Goal: Find specific fact: Find specific fact

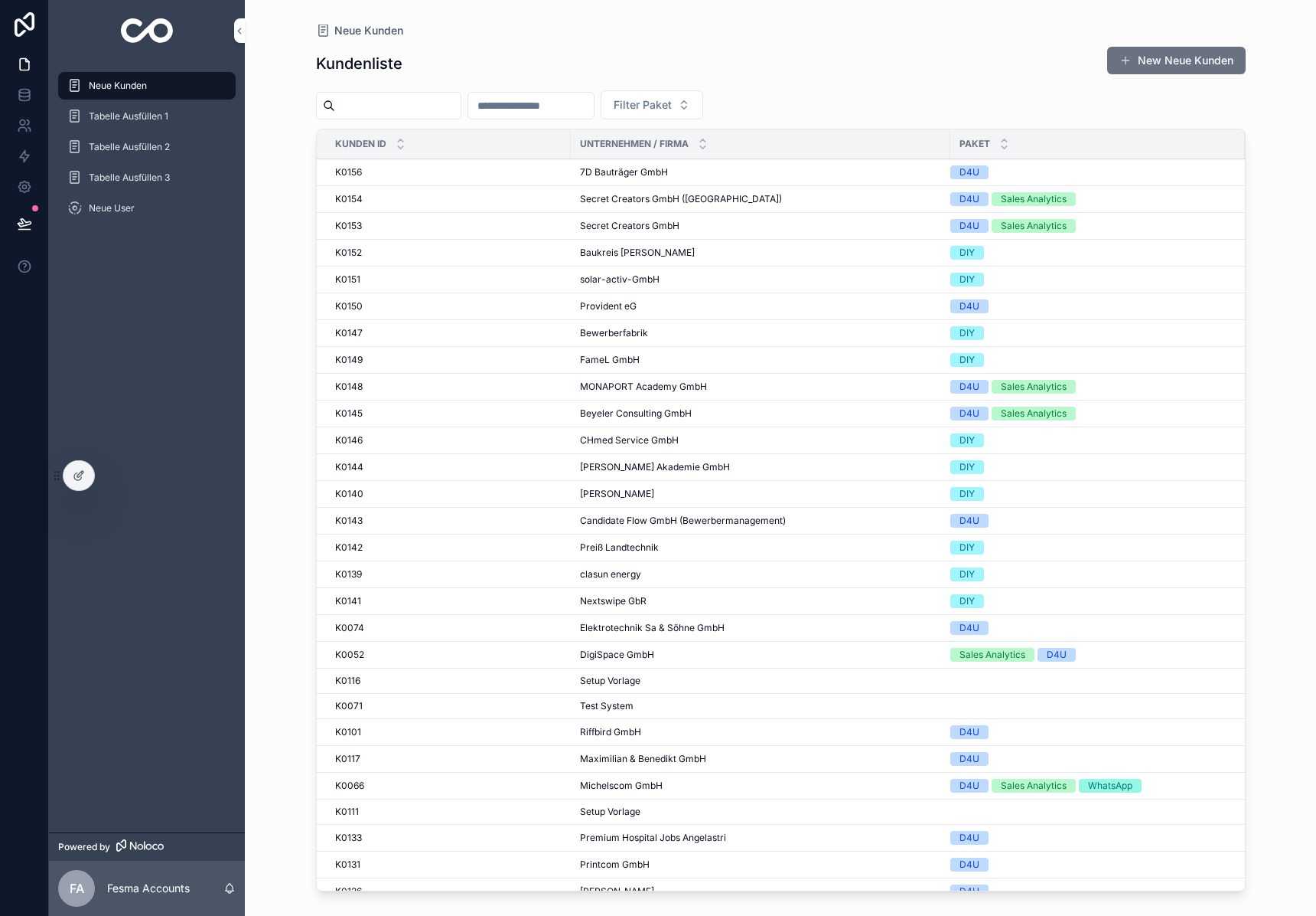
click at [432, 105] on input "scrollable content" at bounding box center [399, 105] width 126 height 21
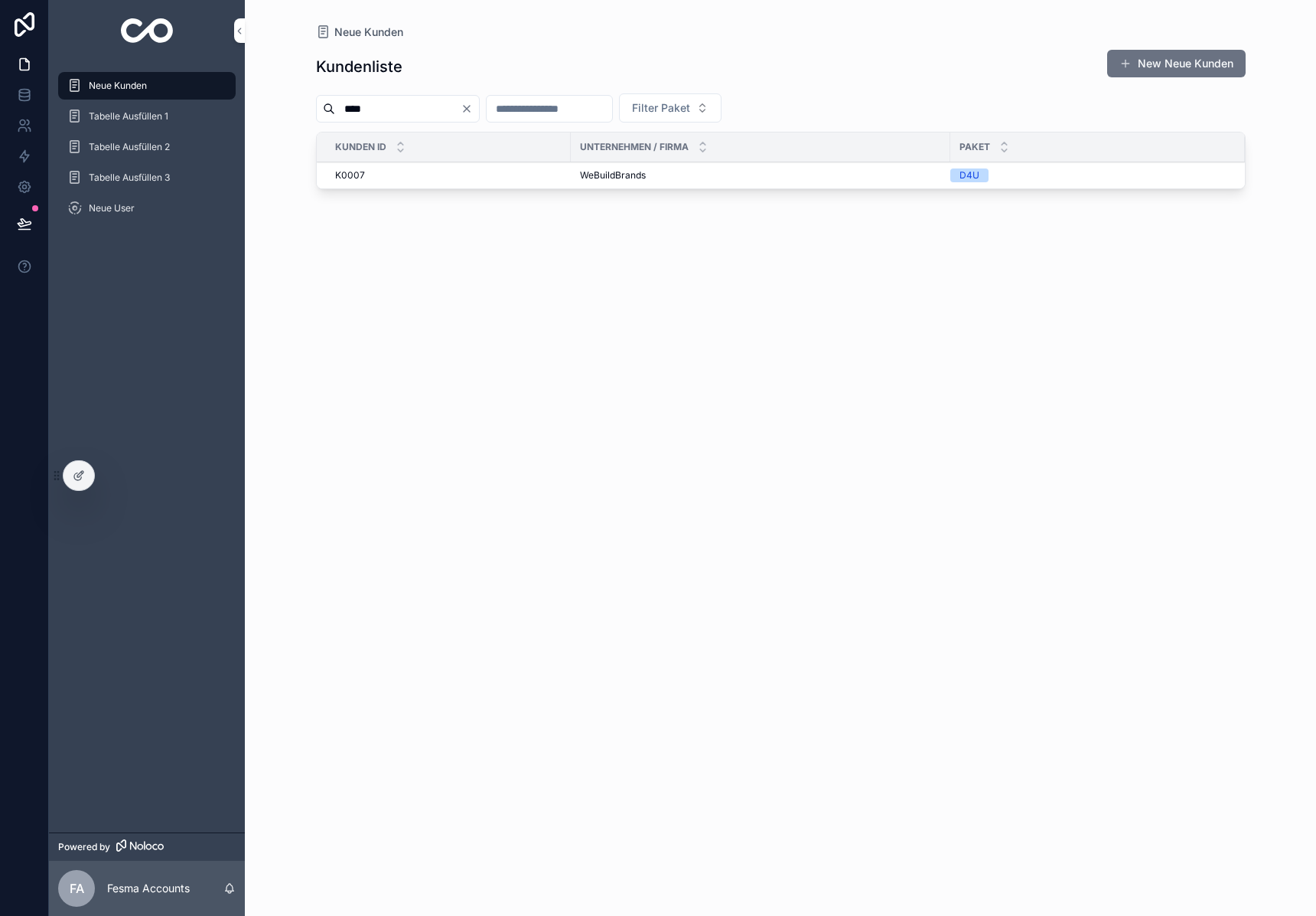
type input "****"
click at [623, 174] on span "WeBuildBrands" at bounding box center [613, 174] width 66 height 12
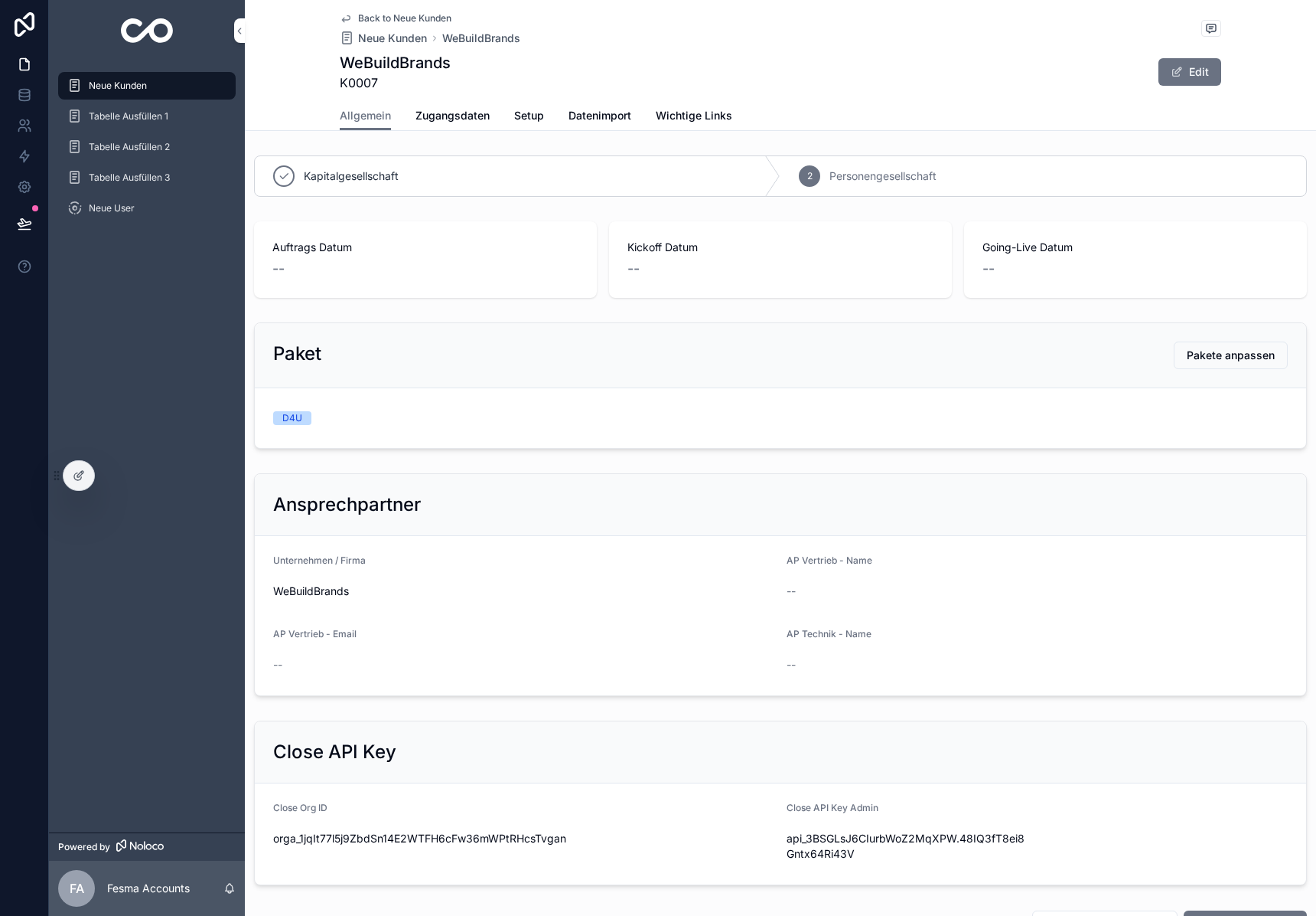
drag, startPoint x: 429, startPoint y: 118, endPoint x: 419, endPoint y: 114, distance: 10.8
click at [419, 114] on span "Zugangsdaten" at bounding box center [452, 115] width 74 height 16
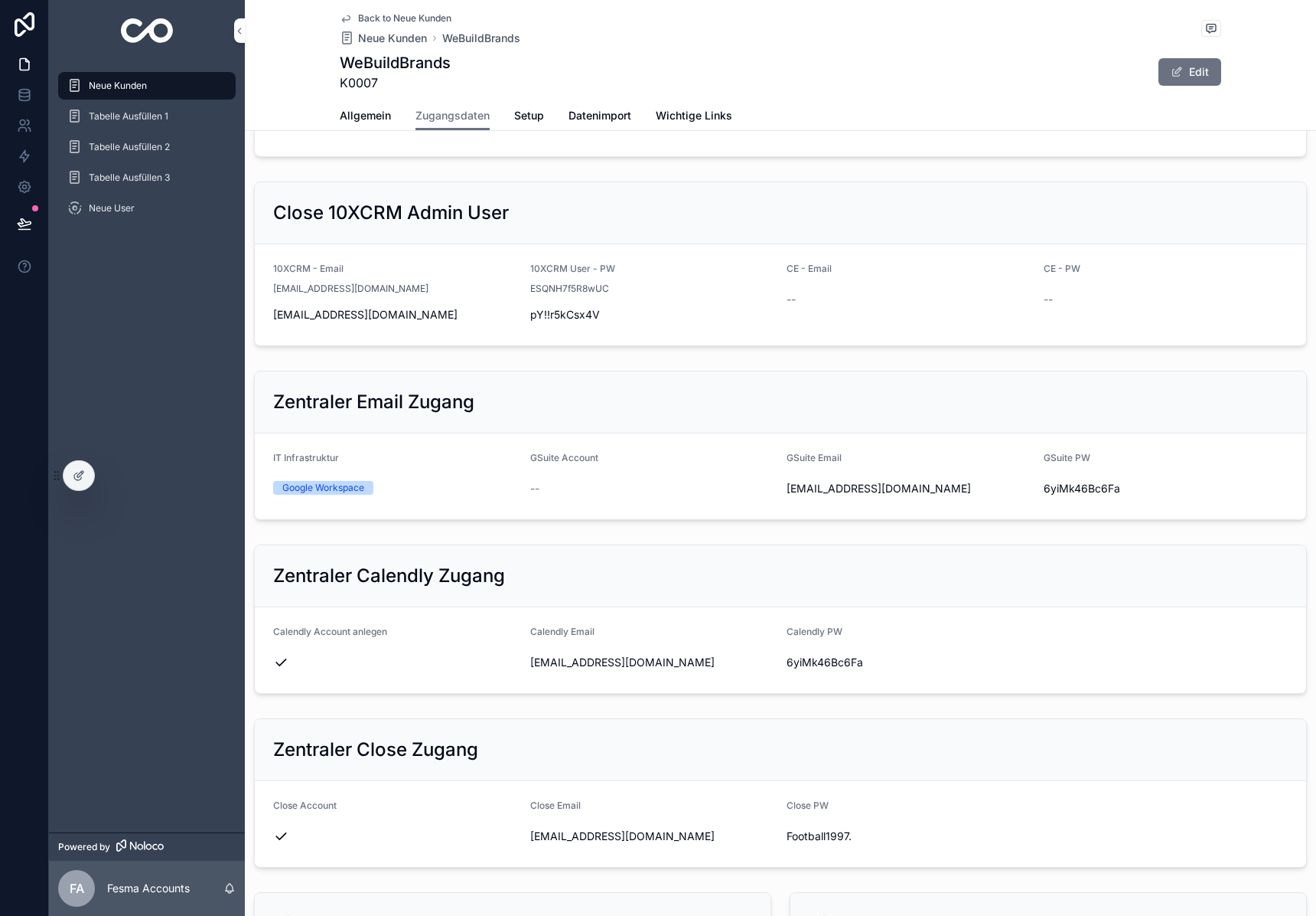
scroll to position [588, 0]
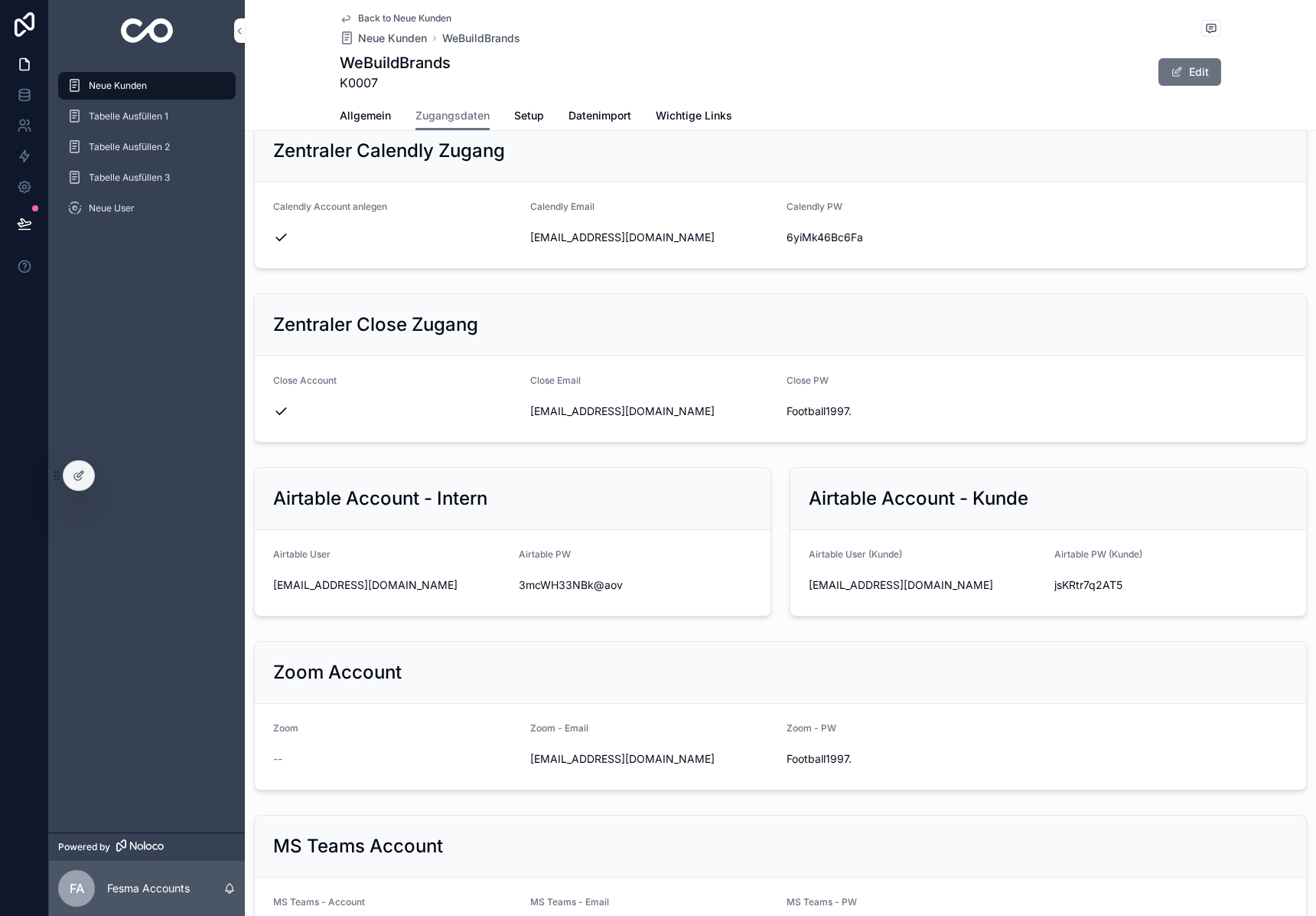
click at [365, 112] on span "Allgemein" at bounding box center [366, 115] width 51 height 16
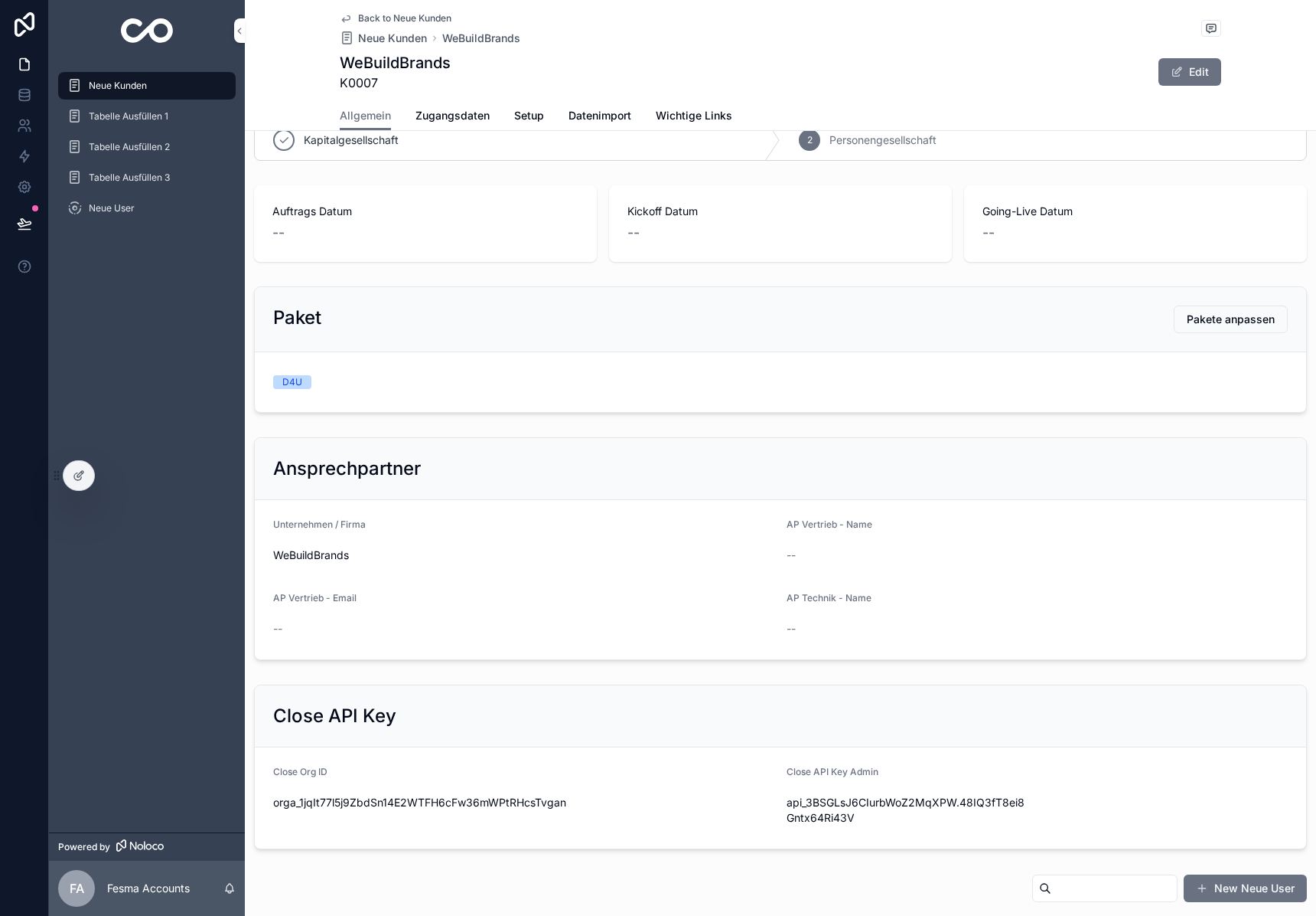
scroll to position [417, 0]
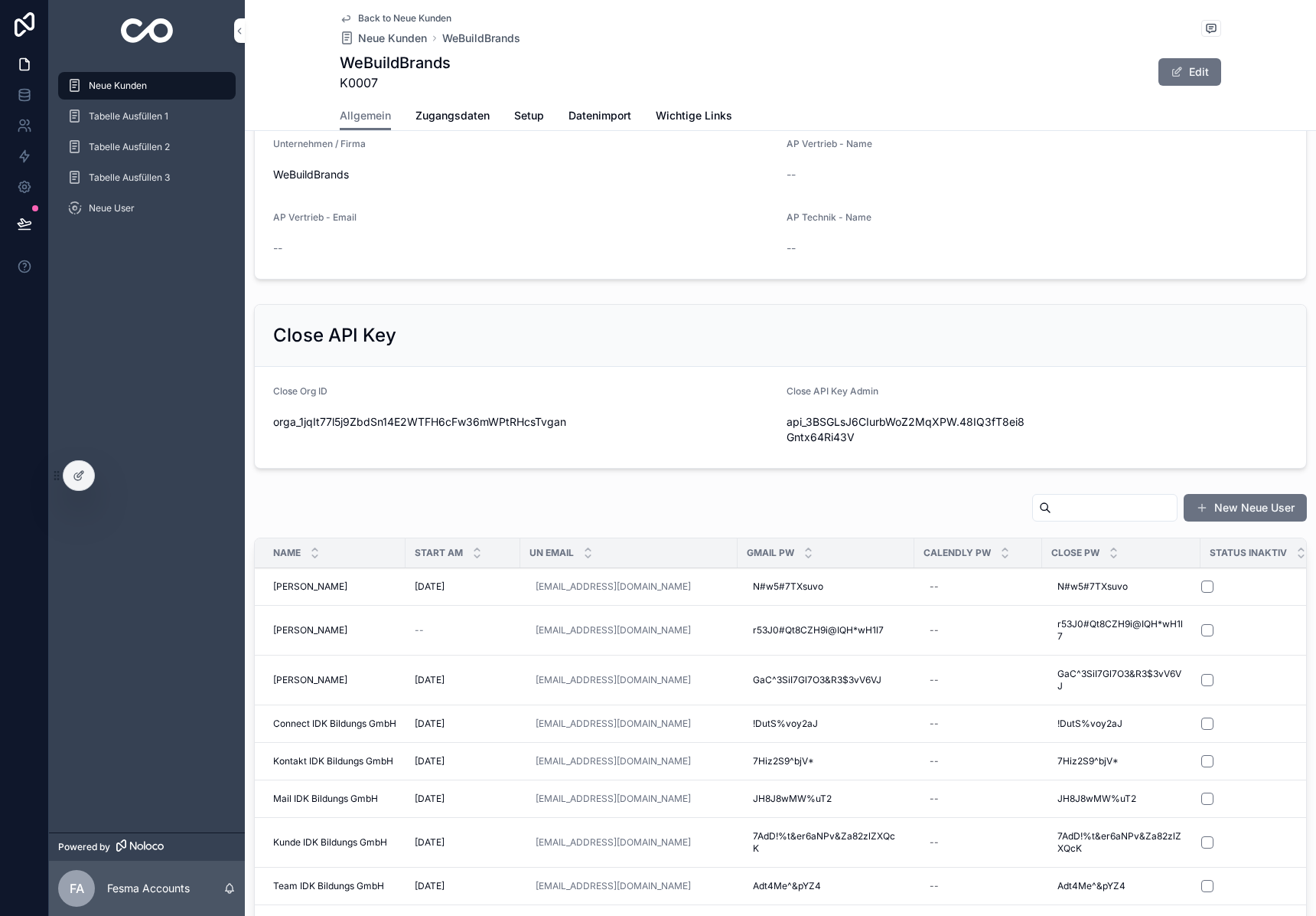
click at [1105, 513] on input "scrollable content" at bounding box center [1114, 507] width 126 height 21
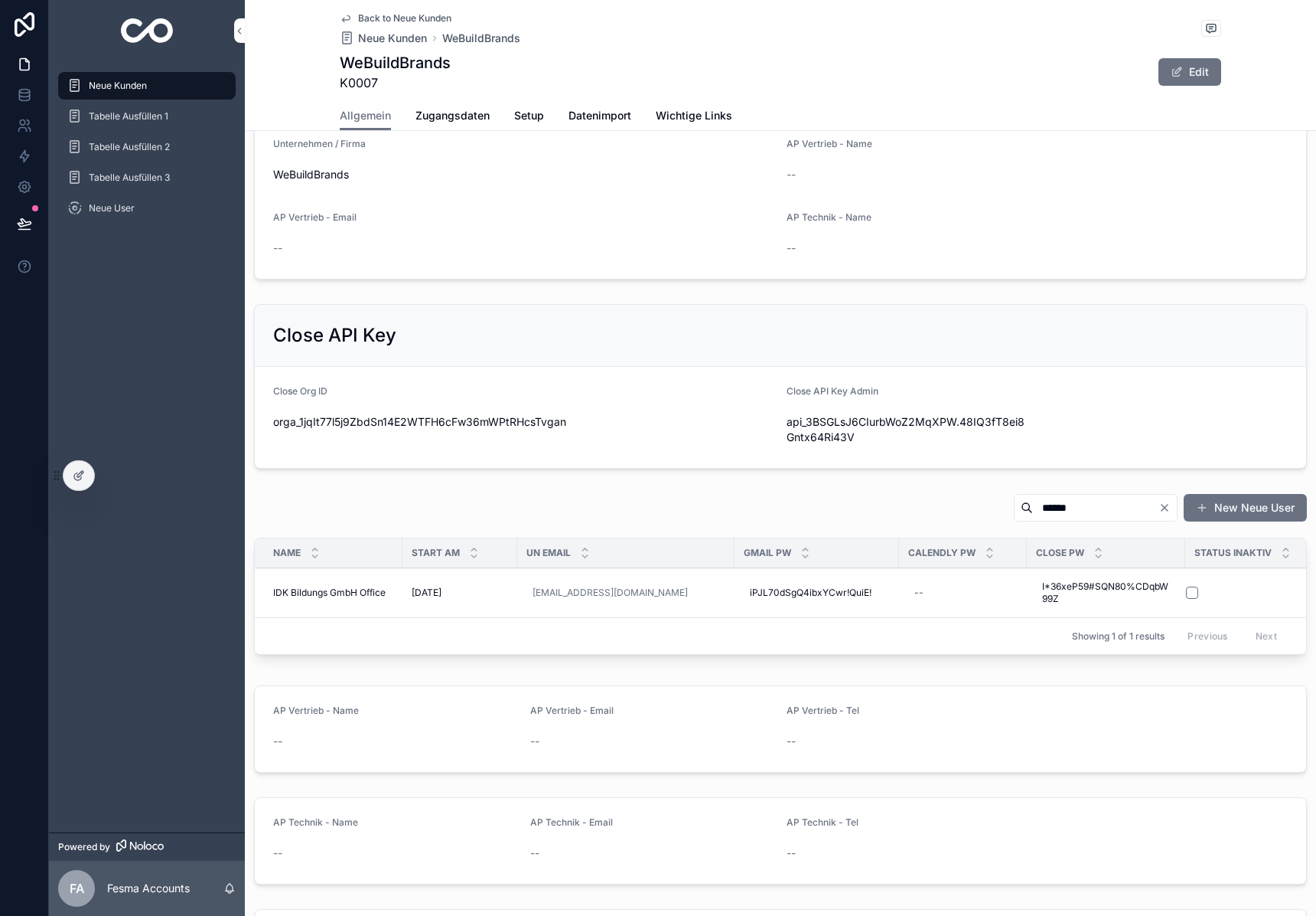
type input "******"
click at [350, 593] on span "IDK Bildungs GmbH Office" at bounding box center [329, 592] width 112 height 12
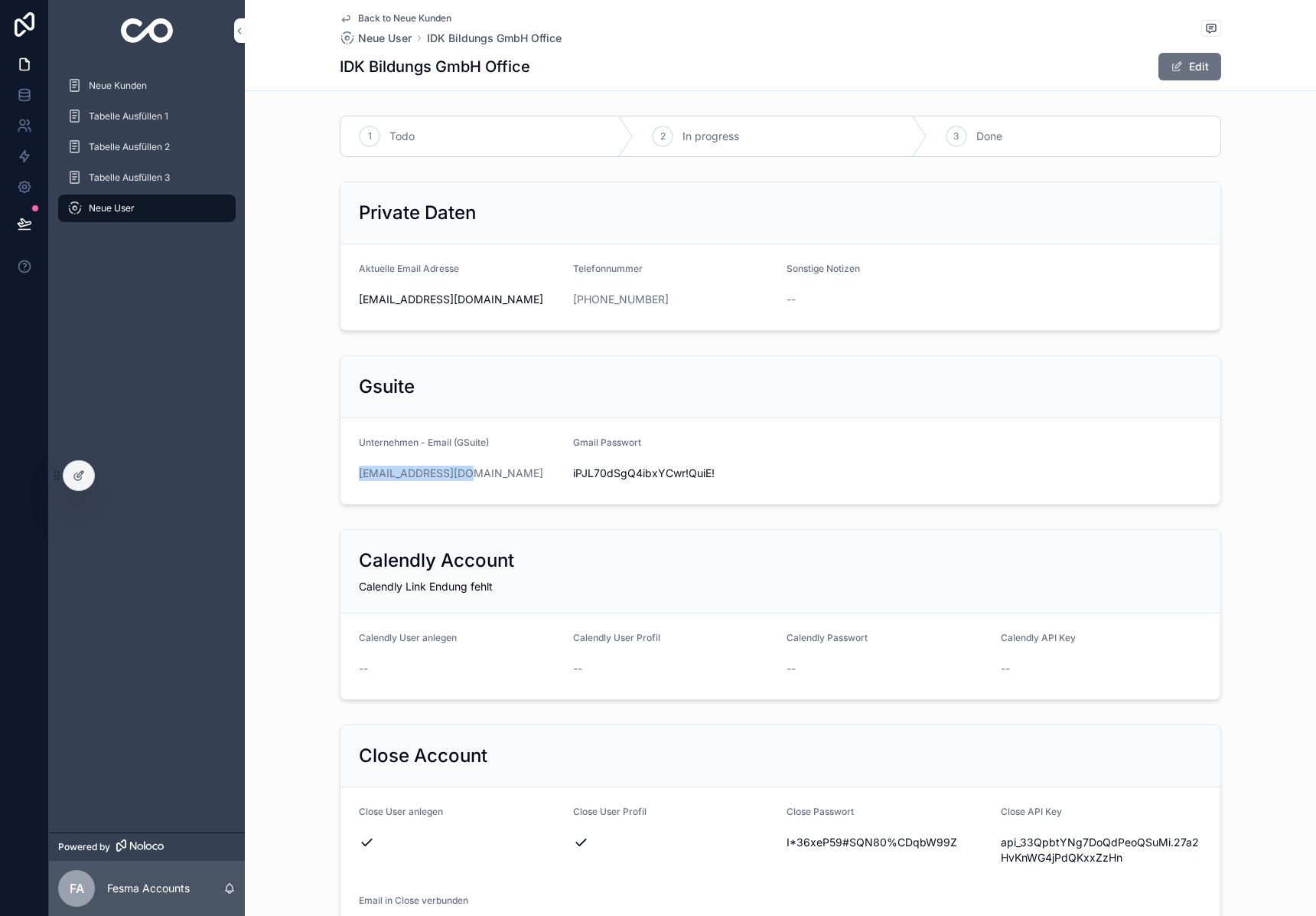
drag, startPoint x: 484, startPoint y: 473, endPoint x: 347, endPoint y: 479, distance: 137.1
click at [347, 479] on form "Unternehmen - Email (GSuite) [EMAIL_ADDRESS][DOMAIN_NAME] Gmail Passwort [SECUR…" at bounding box center [780, 461] width 880 height 86
copy link "[EMAIL_ADDRESS][DOMAIN_NAME]"
click at [667, 474] on span "iPJL70dSgQ4ibxYCwr!QuiE!" at bounding box center [675, 473] width 202 height 16
drag, startPoint x: 667, startPoint y: 474, endPoint x: 1277, endPoint y: 405, distance: 613.9
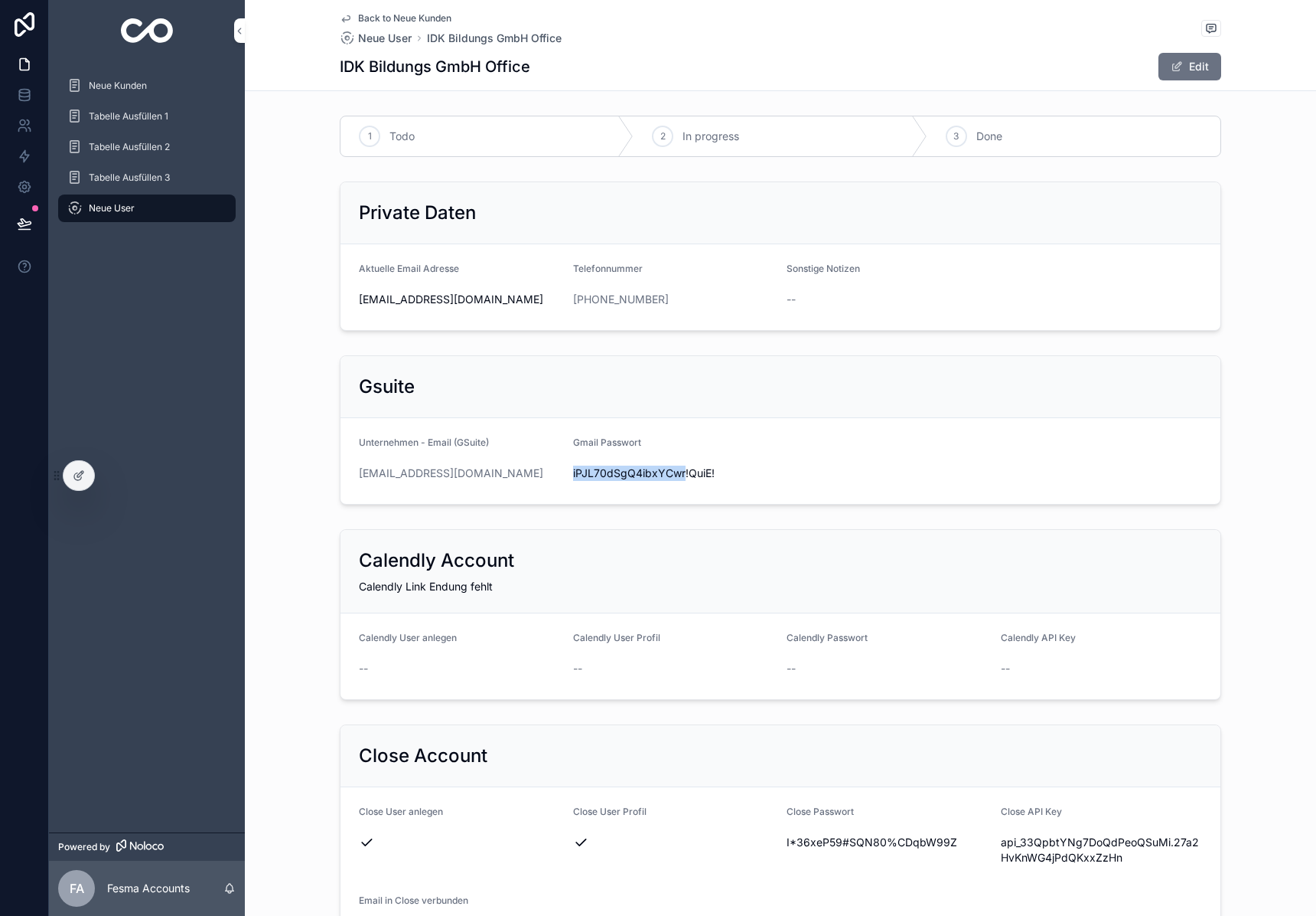
click at [667, 474] on span "iPJL70dSgQ4ibxYCwr!QuiE!" at bounding box center [675, 473] width 202 height 16
click at [900, 845] on span "I*36xeP59#SQN80%CDqbW99Z" at bounding box center [888, 842] width 202 height 16
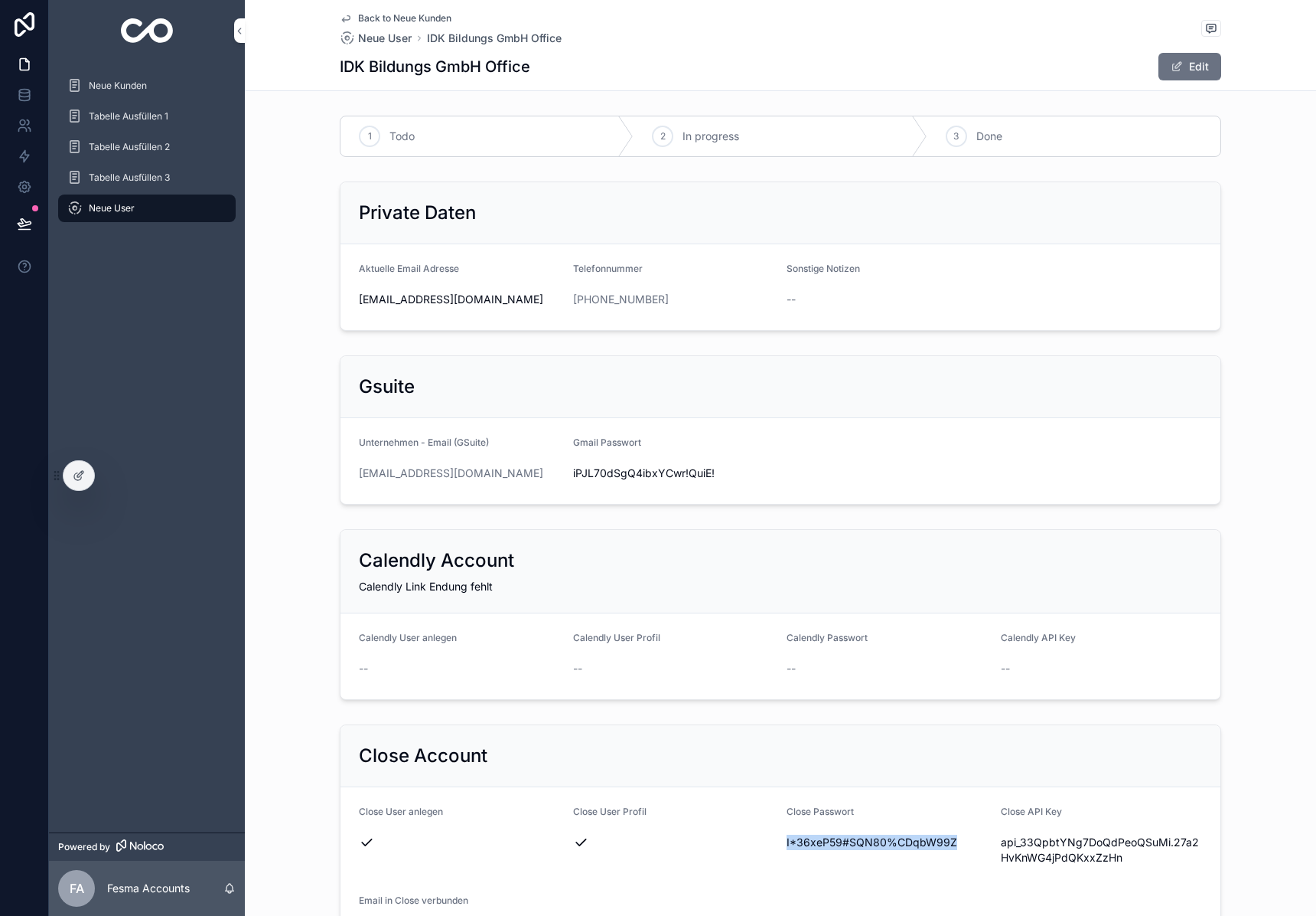
click at [900, 845] on span "I*36xeP59#SQN80%CDqbW99Z" at bounding box center [888, 842] width 202 height 16
copy span "I*36xeP59#SQN80%CDqbW99Z"
click at [640, 477] on span "iPJL70dSgQ4ibxYCwr!QuiE!" at bounding box center [675, 473] width 202 height 16
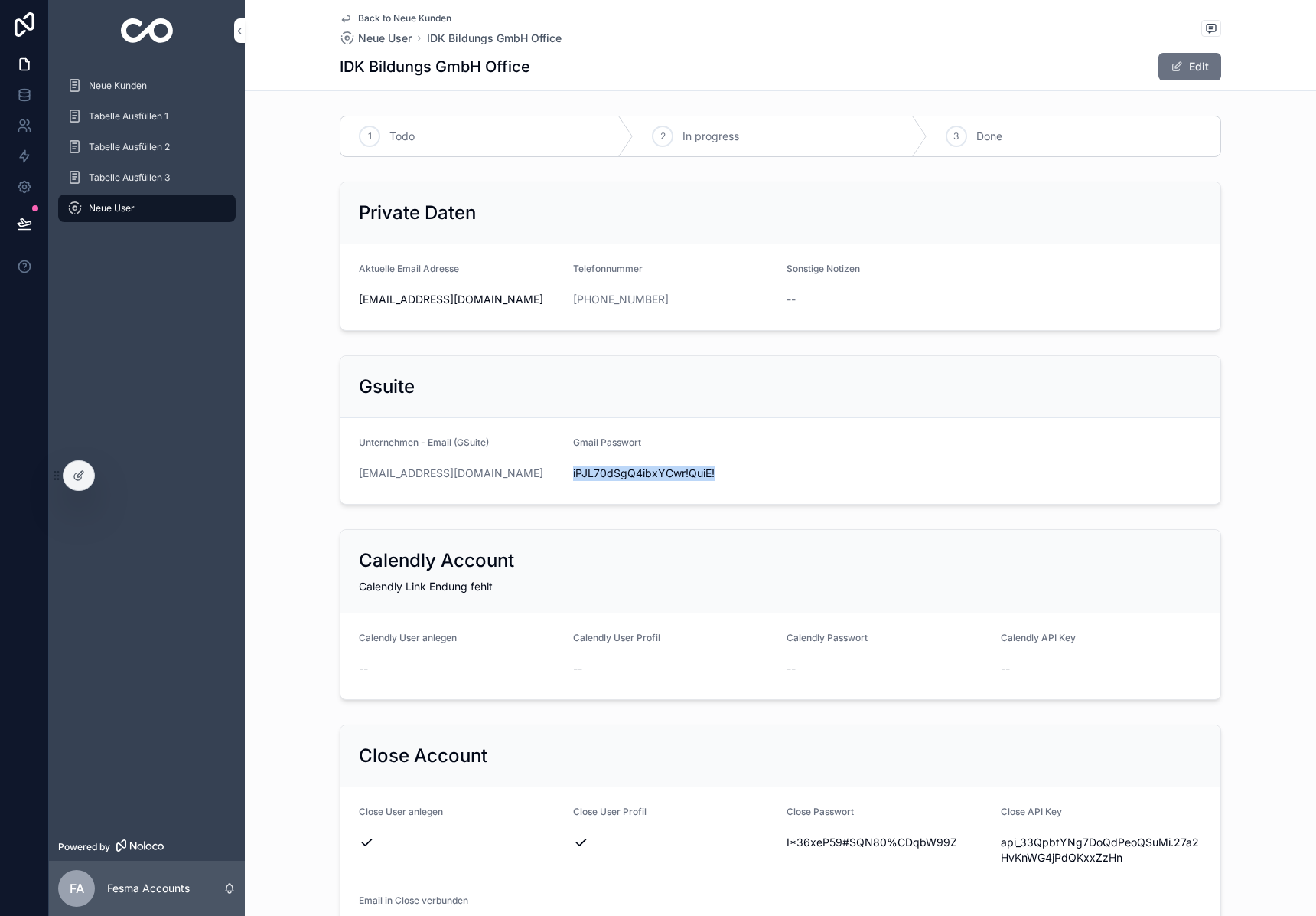
copy span "iPJL70dSgQ4ibxYCwr!QuiE!"
drag, startPoint x: 492, startPoint y: 471, endPoint x: 458, endPoint y: 448, distance: 41.0
click at [351, 474] on form "Unternehmen - Email (GSuite) [EMAIL_ADDRESS][DOMAIN_NAME] Gmail Passwort [SECUR…" at bounding box center [780, 461] width 880 height 86
copy link "[EMAIL_ADDRESS][DOMAIN_NAME]"
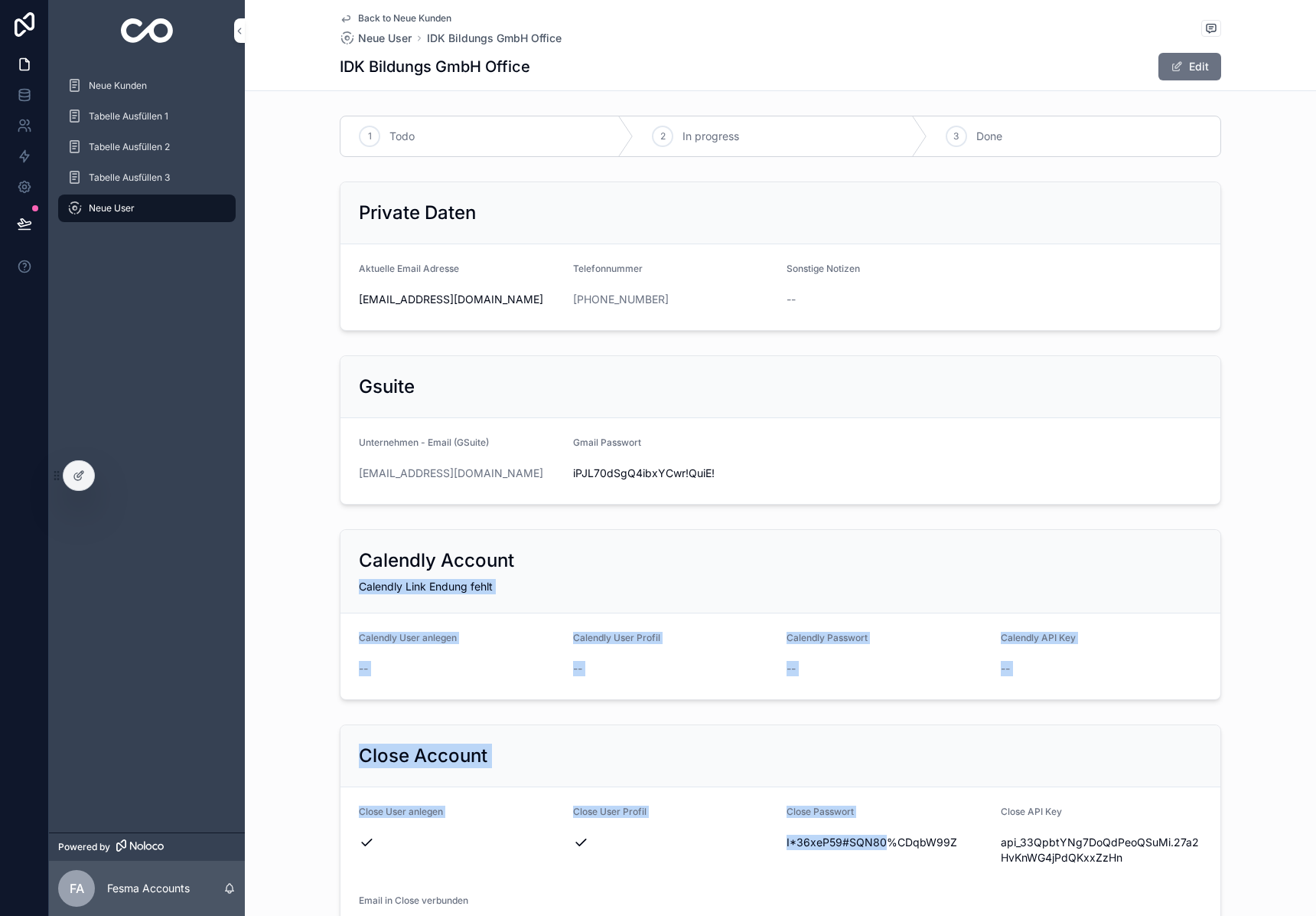
click at [886, 844] on span "I*36xeP59#SQN80%CDqbW99Z" at bounding box center [888, 842] width 202 height 16
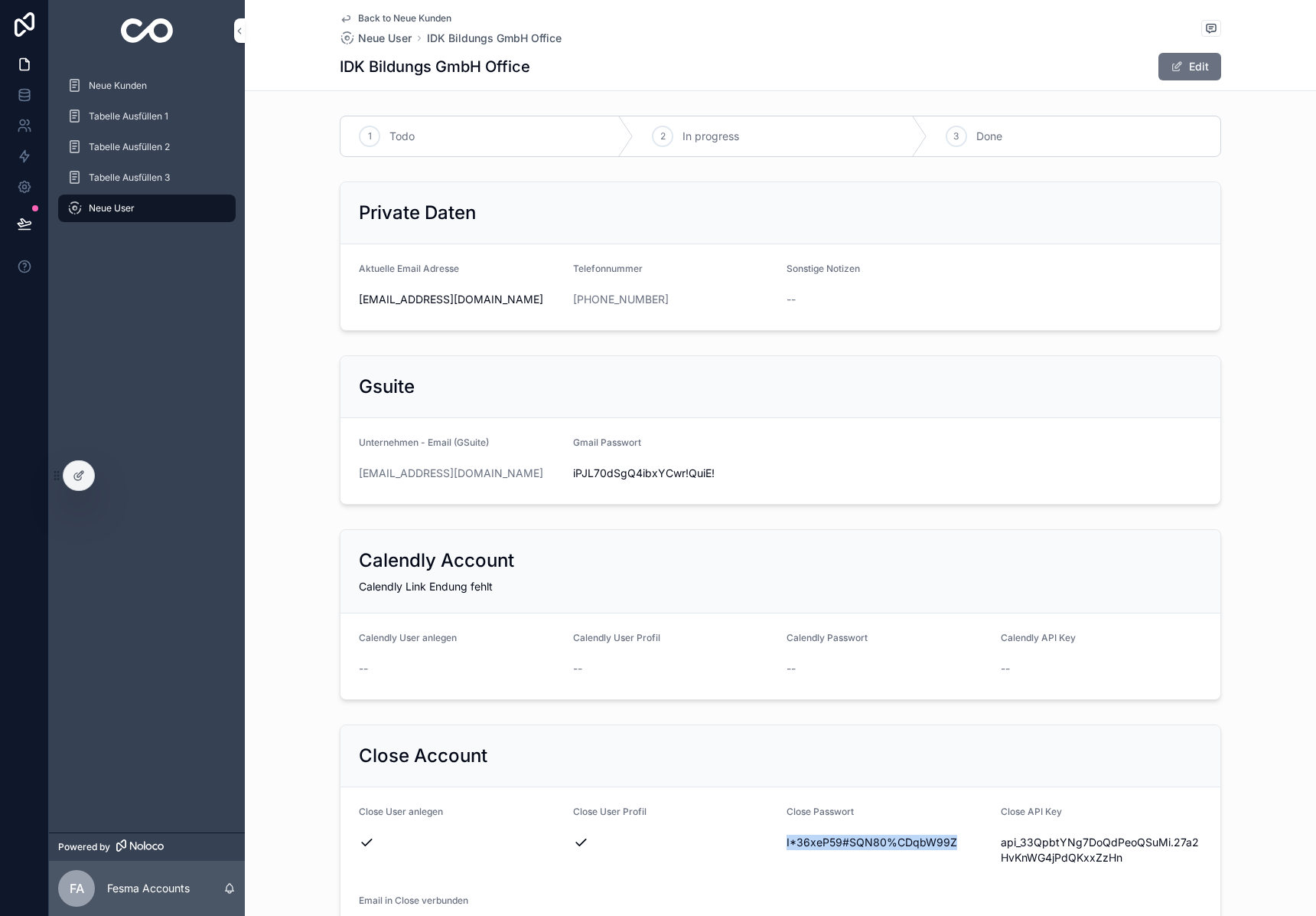
click at [886, 844] on span "I*36xeP59#SQN80%CDqbW99Z" at bounding box center [888, 842] width 202 height 16
copy span "I*36xeP59#SQN80%CDqbW99Z"
click at [656, 469] on span "iPJL70dSgQ4ibxYCwr!QuiE!" at bounding box center [675, 473] width 202 height 16
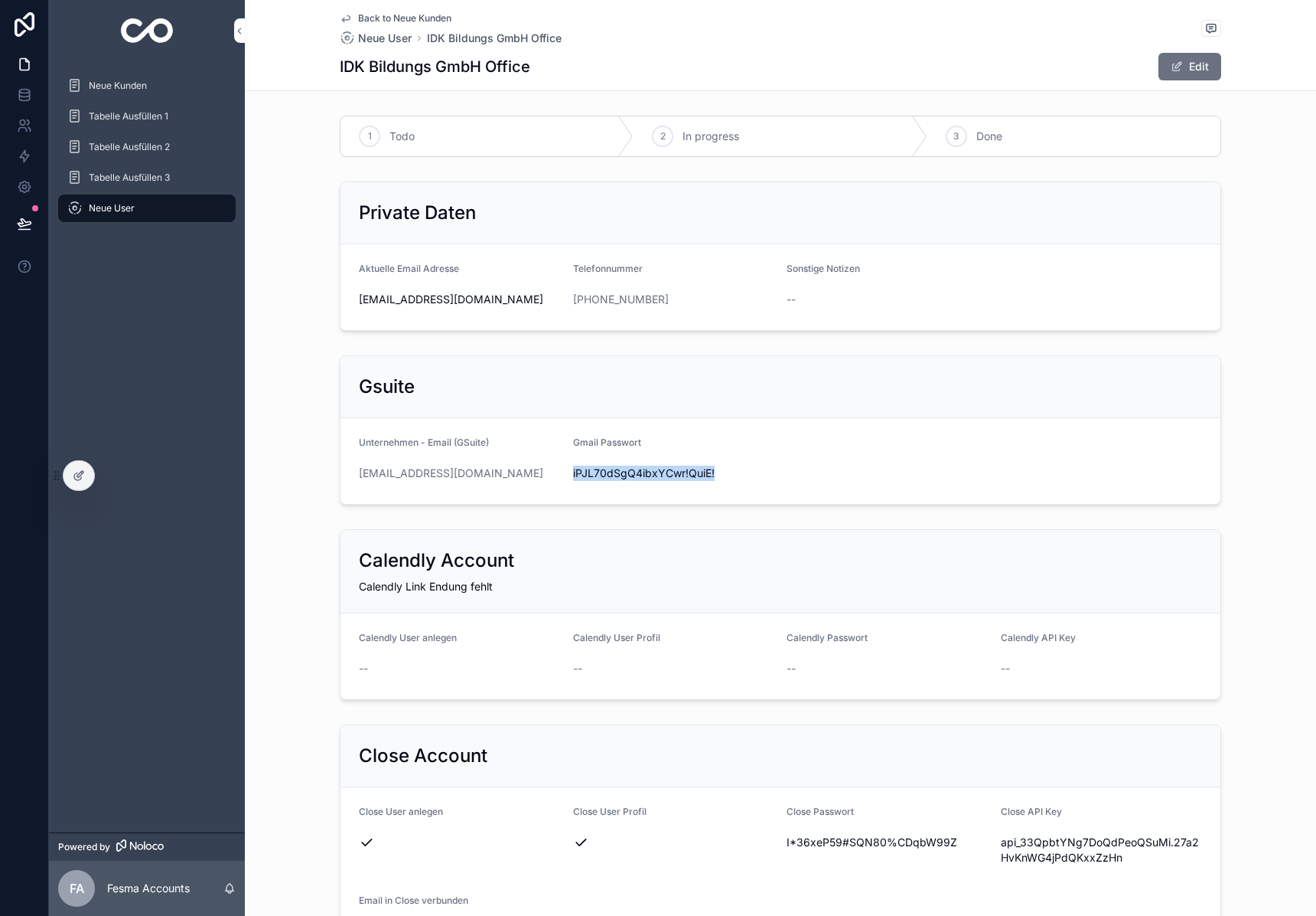
click at [656, 469] on span "iPJL70dSgQ4ibxYCwr!QuiE!" at bounding box center [675, 473] width 202 height 16
copy span "iPJL70dSgQ4ibxYCwr!QuiE!"
drag, startPoint x: 1267, startPoint y: 459, endPoint x: 481, endPoint y: 474, distance: 786.1
click at [481, 474] on div "[EMAIL_ADDRESS][DOMAIN_NAME]" at bounding box center [461, 473] width 202 height 25
copy link "[EMAIL_ADDRESS][DOMAIN_NAME]"
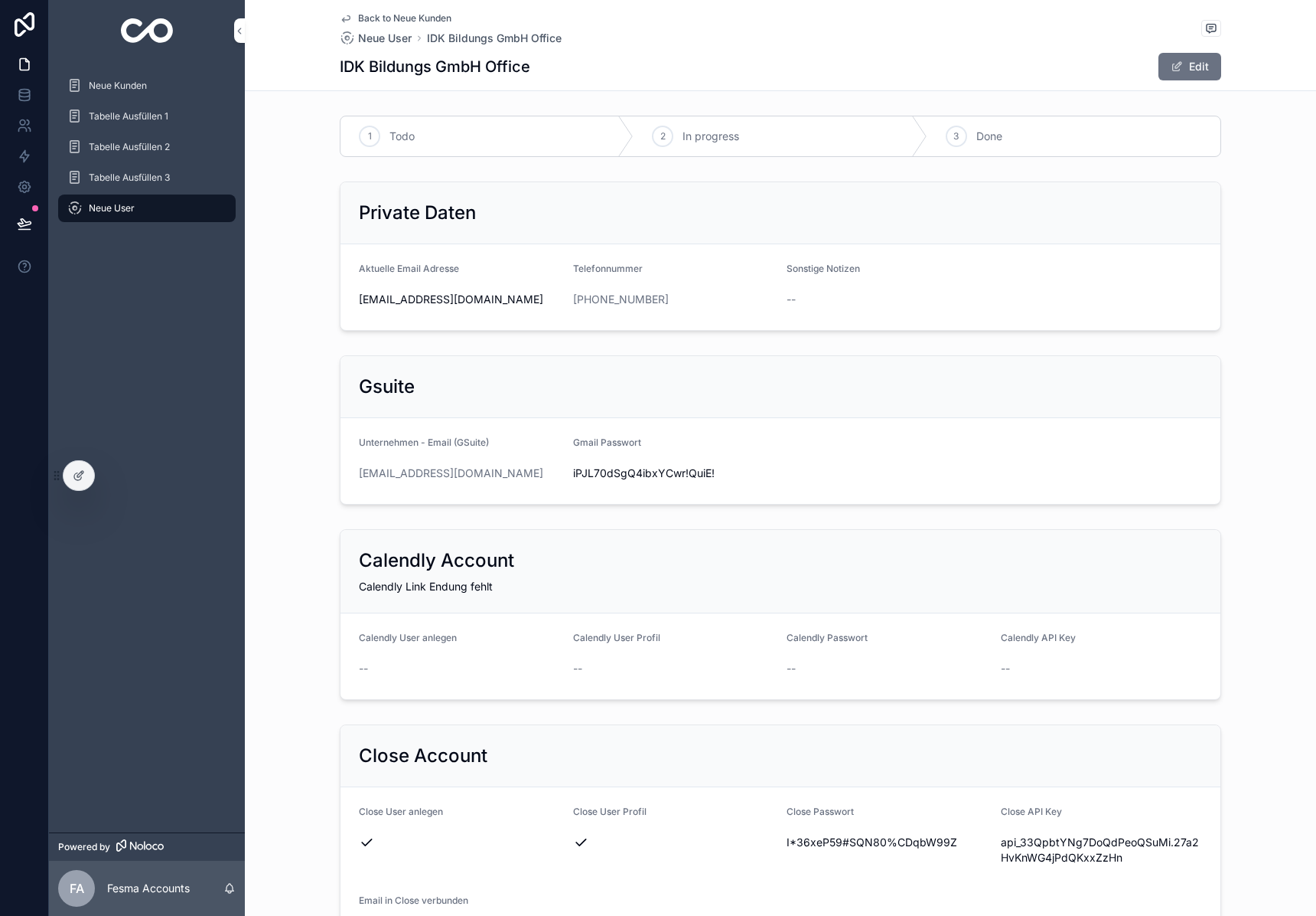
click at [627, 474] on span "iPJL70dSgQ4ibxYCwr!QuiE!" at bounding box center [675, 473] width 202 height 16
copy span "iPJL70dSgQ4ibxYCwr!QuiE!"
